Goal: Task Accomplishment & Management: Manage account settings

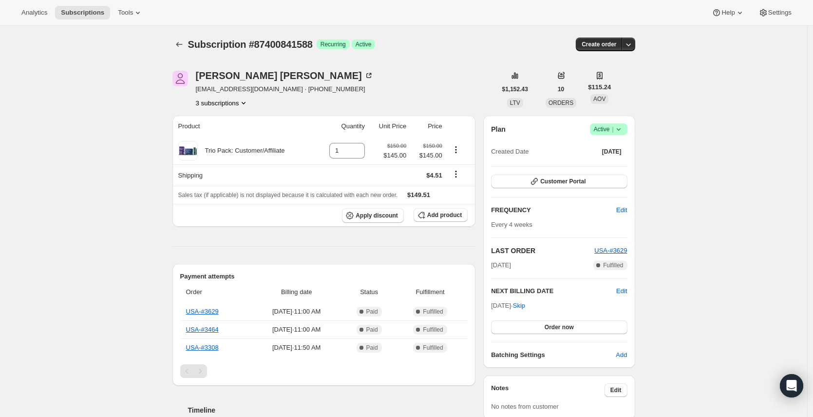
click at [621, 128] on icon at bounding box center [619, 129] width 10 height 10
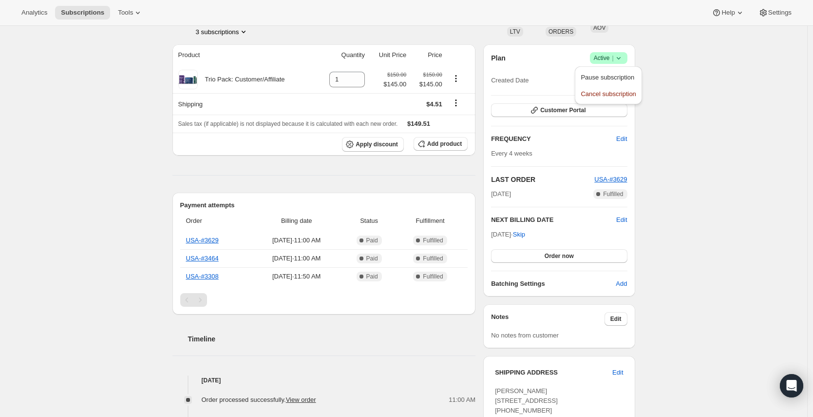
scroll to position [75, 0]
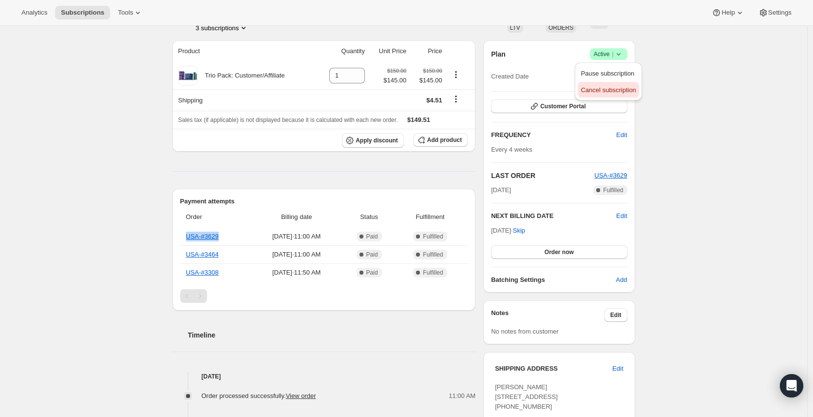
click at [633, 92] on span "Cancel subscription" at bounding box center [608, 89] width 55 height 7
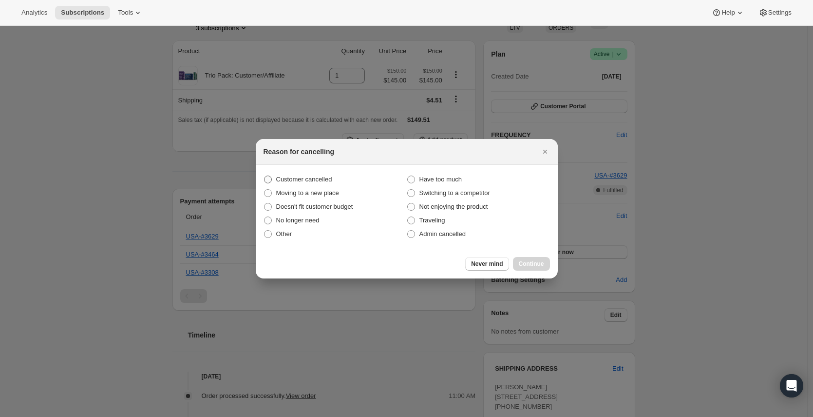
click at [305, 176] on span "Customer cancelled" at bounding box center [304, 178] width 56 height 7
click at [265, 176] on input "Customer cancelled" at bounding box center [264, 175] width 0 height 0
radio input "true"
click at [524, 264] on span "Continue" at bounding box center [531, 264] width 25 height 8
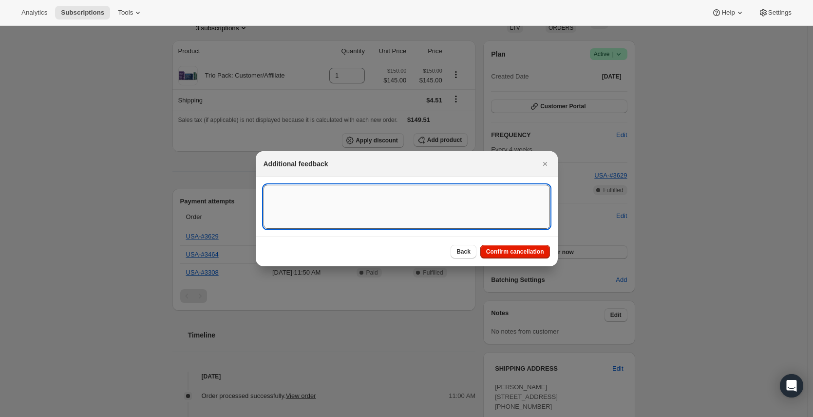
click at [360, 211] on textarea ":rbk:" at bounding box center [407, 207] width 287 height 44
type textarea "Requested via Gorgias"
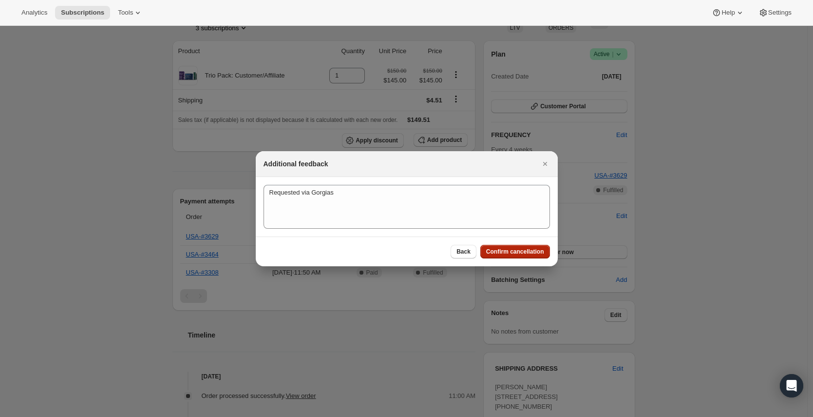
click at [525, 250] on span "Confirm cancellation" at bounding box center [515, 252] width 58 height 8
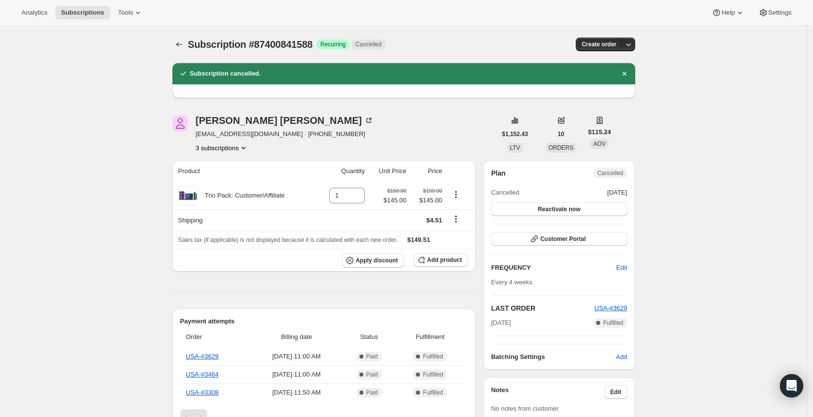
click at [297, 45] on span "Subscription #87400841588" at bounding box center [250, 44] width 125 height 11
click at [193, 42] on span "Subscription #87400841588" at bounding box center [250, 44] width 125 height 11
copy span "Subscription #87400841588"
